Goal: Task Accomplishment & Management: Use online tool/utility

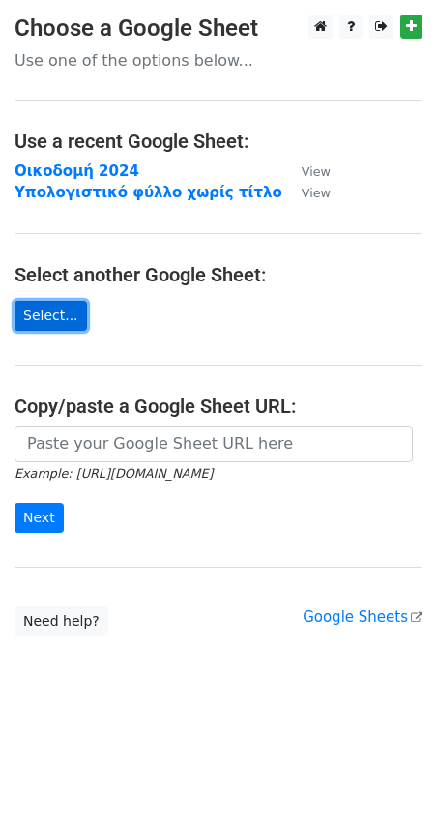
click at [62, 308] on link "Select..." at bounding box center [51, 316] width 73 height 30
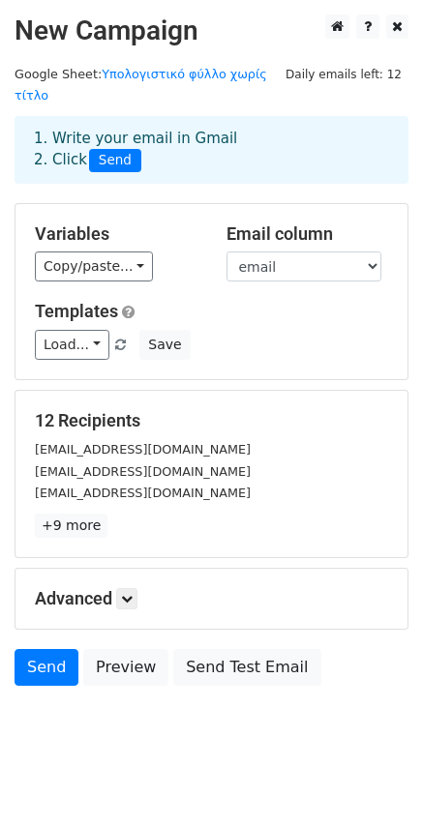
scroll to position [2, 0]
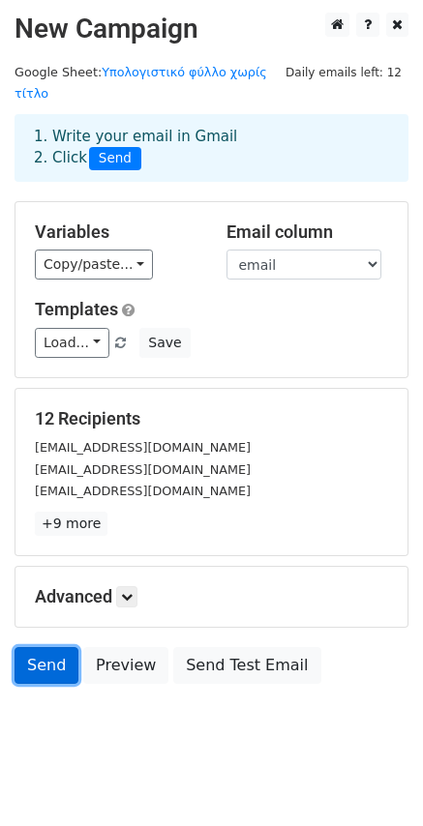
click at [64, 647] on link "Send" at bounding box center [47, 665] width 64 height 37
